Goal: Find specific page/section: Find specific page/section

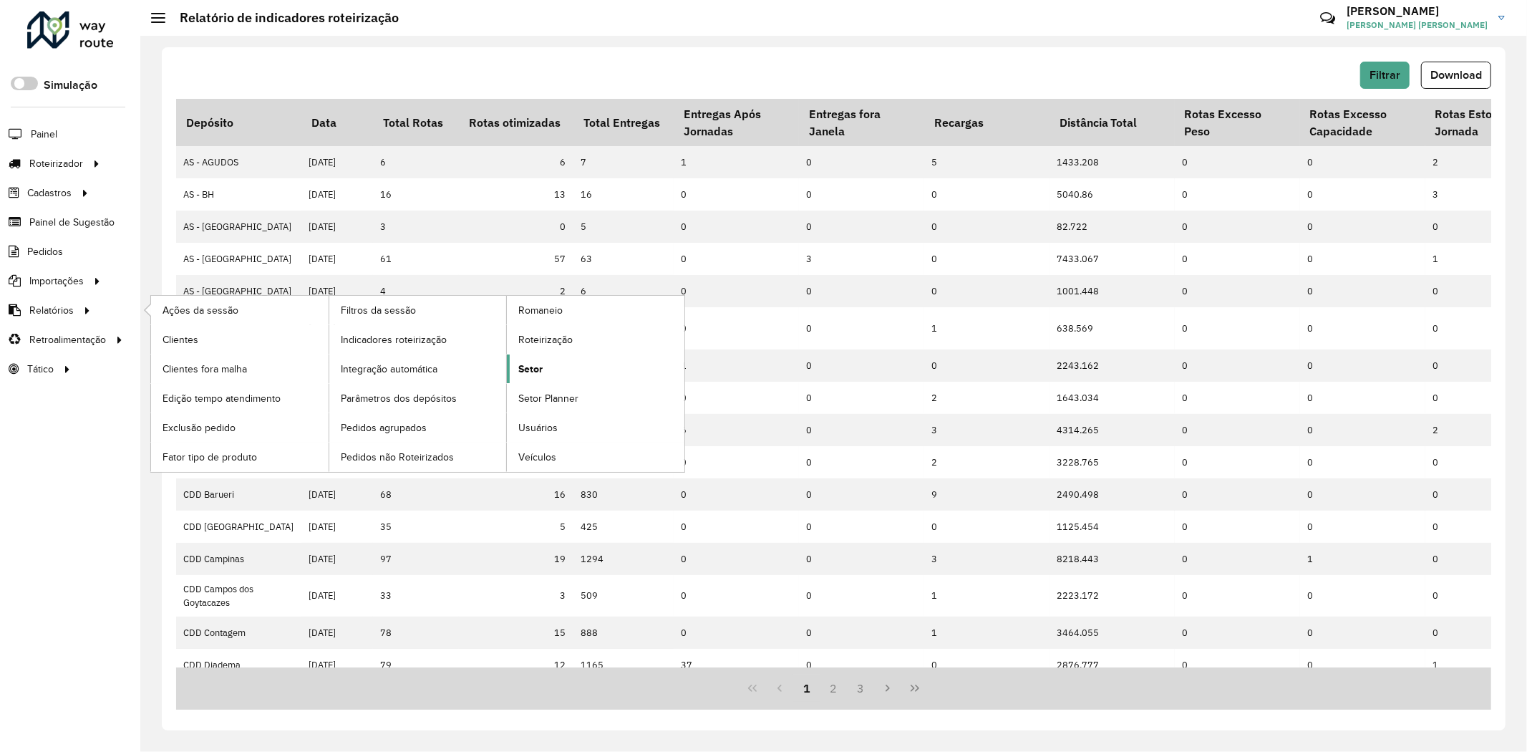
click at [546, 373] on link "Setor" at bounding box center [596, 368] width 178 height 29
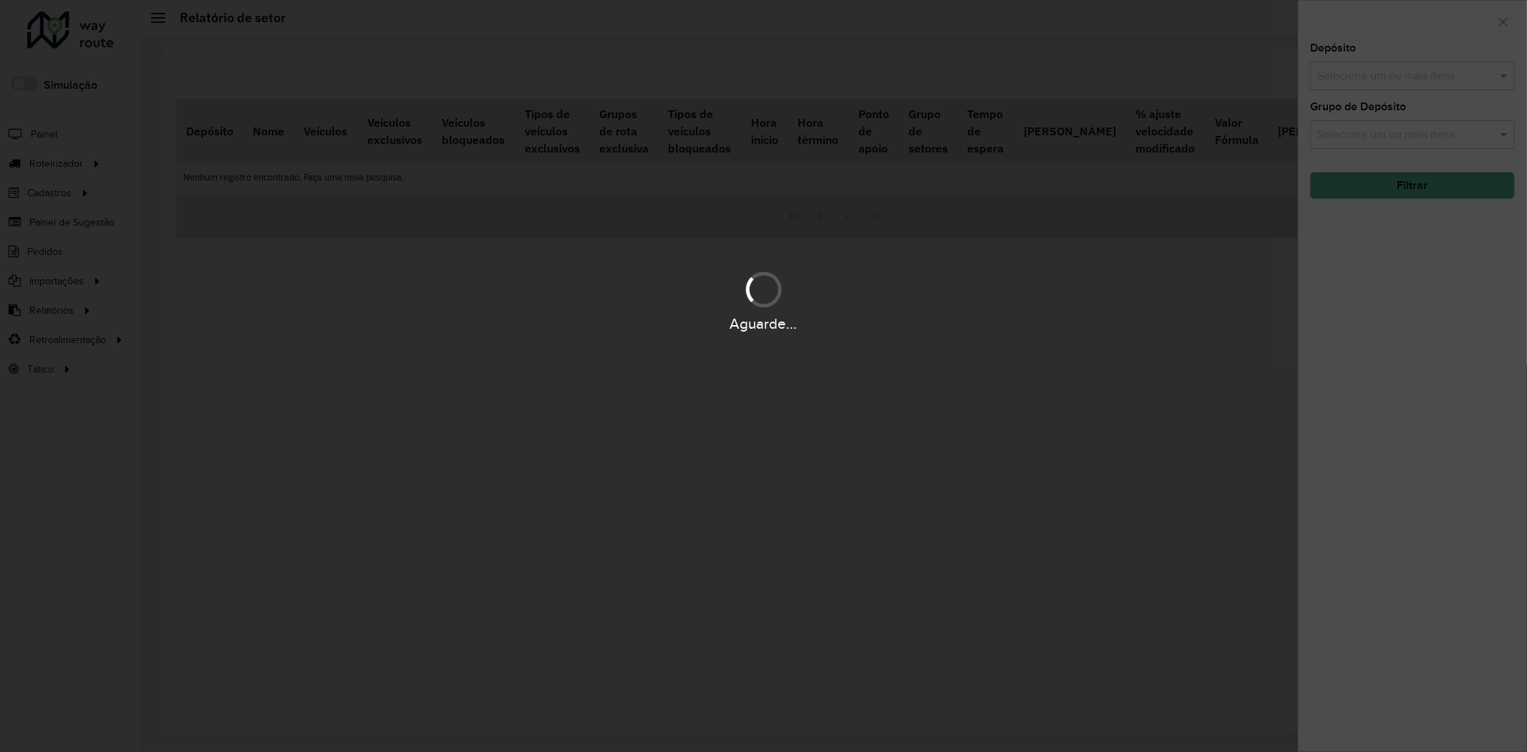
click at [1430, 68] on div "Aguarde..." at bounding box center [763, 376] width 1527 height 752
click at [1430, 72] on div "Aguarde..." at bounding box center [763, 376] width 1527 height 752
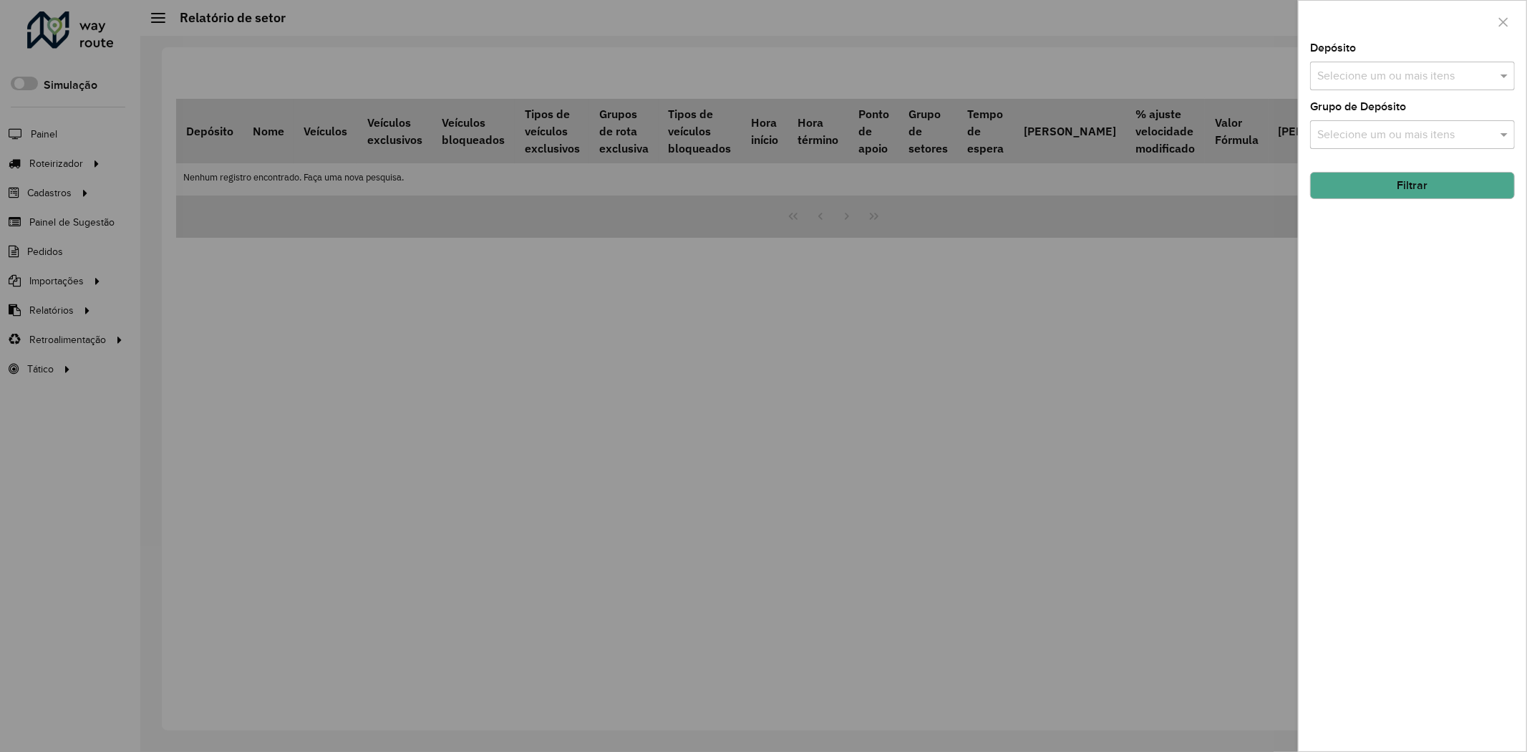
click at [1414, 69] on input "text" at bounding box center [1405, 76] width 183 height 17
type input "******"
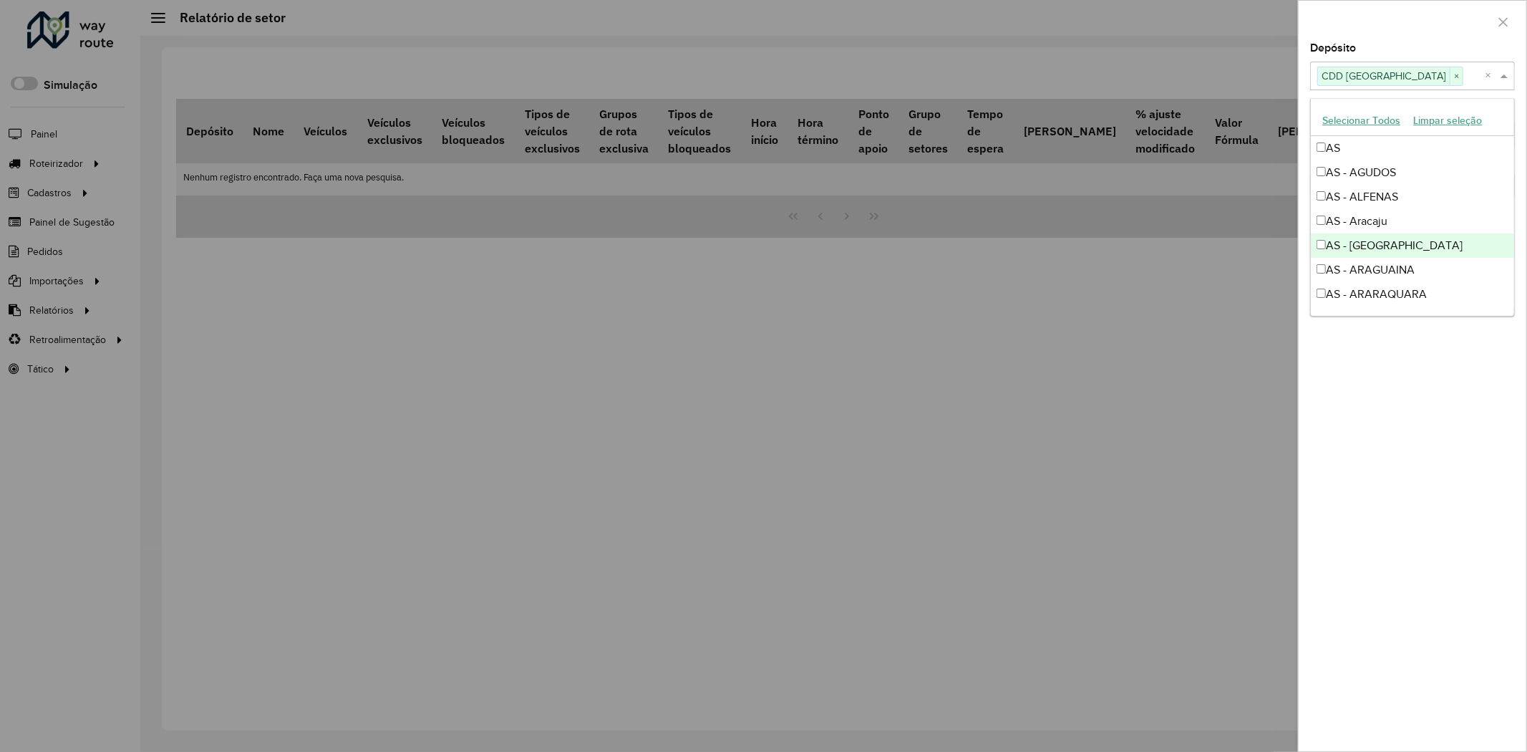
click at [1386, 619] on div "Depósito Selecione um ou mais itens CDD [GEOGRAPHIC_DATA] × × Grupo de Depósito…" at bounding box center [1413, 397] width 228 height 708
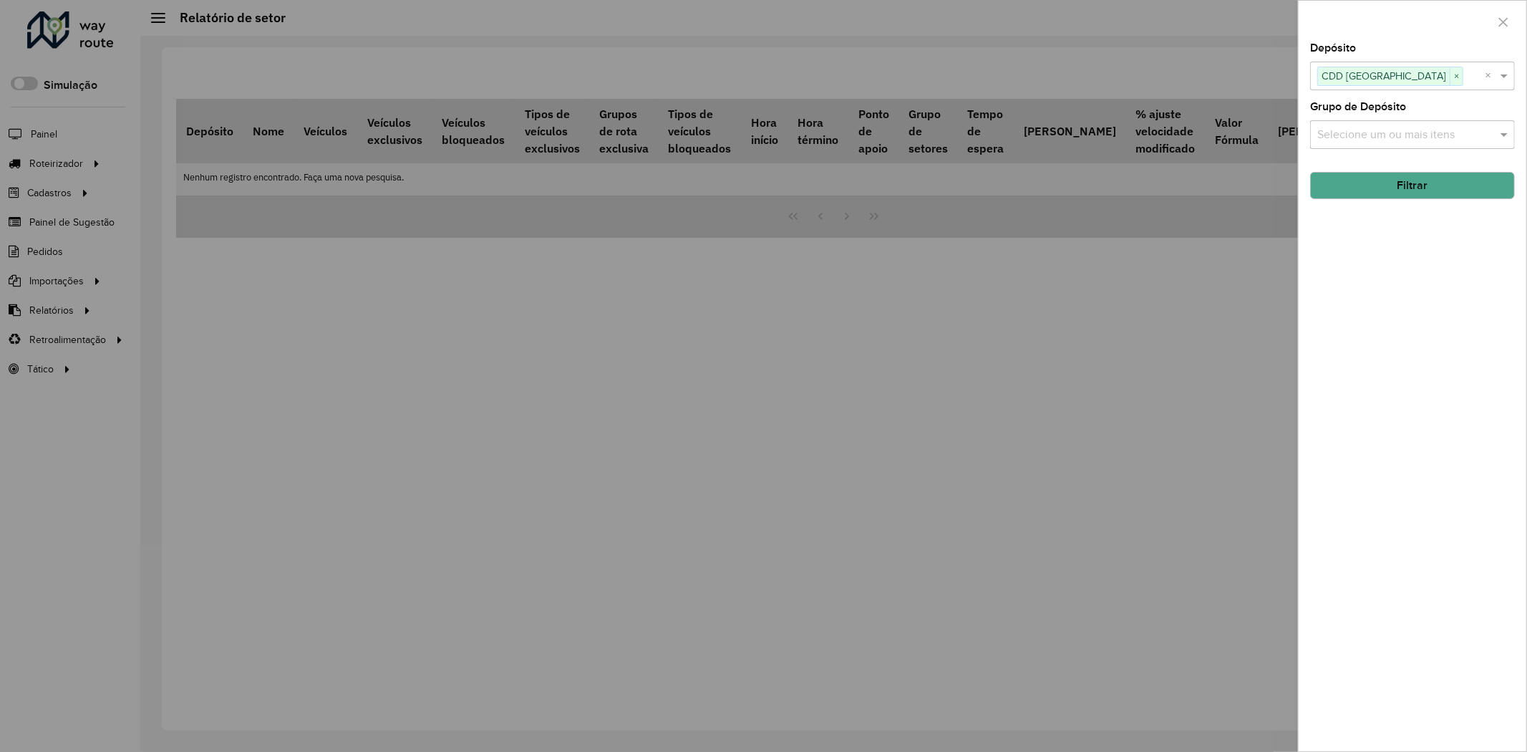
click at [1377, 195] on button "Filtrar" at bounding box center [1412, 185] width 205 height 27
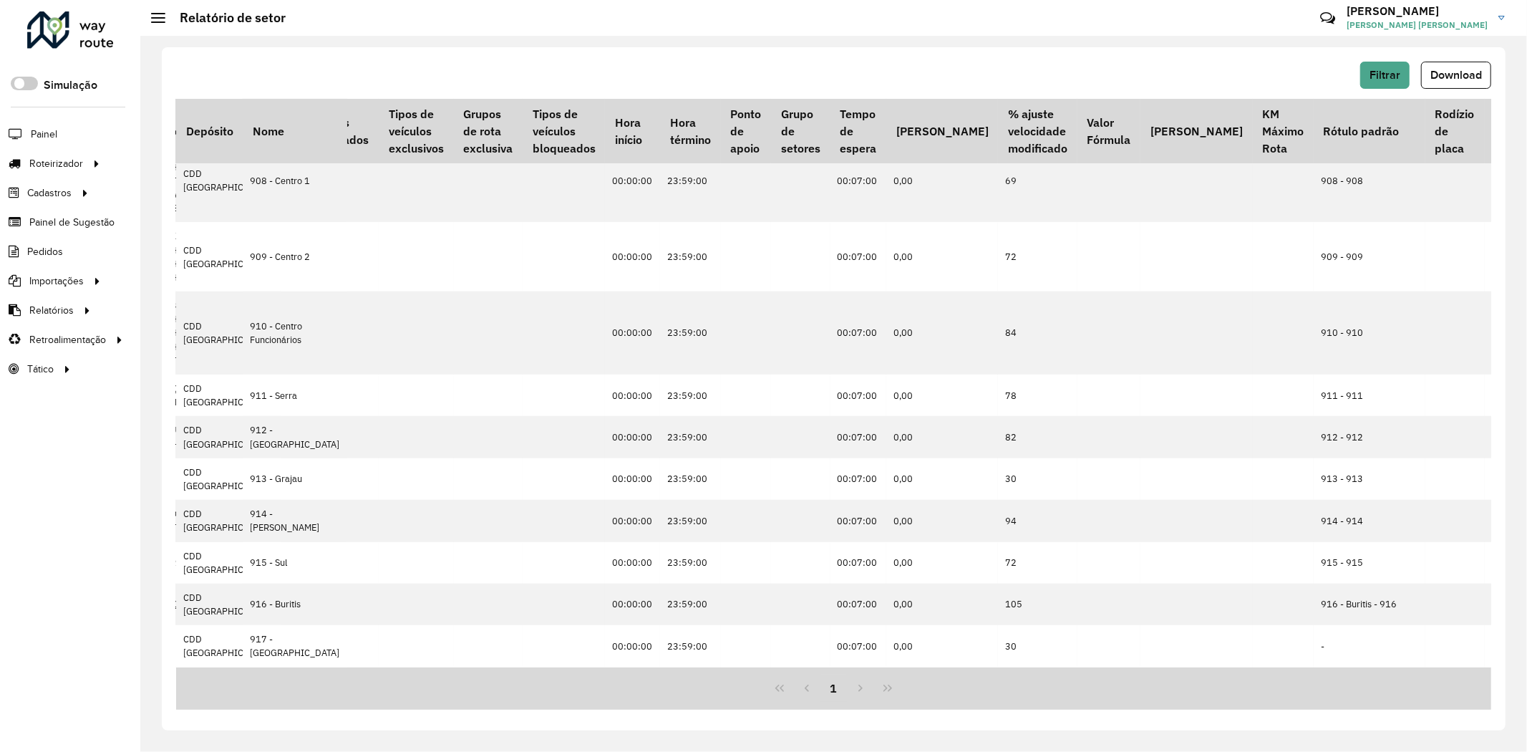
scroll to position [477, 241]
